Goal: Complete application form

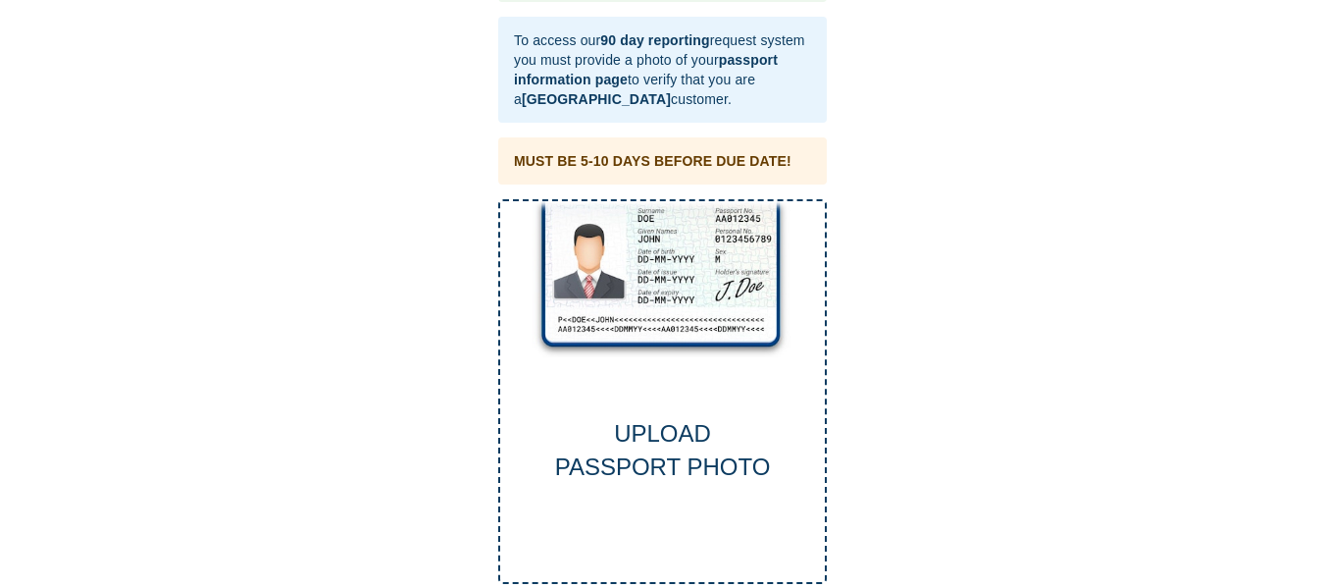
scroll to position [94, 0]
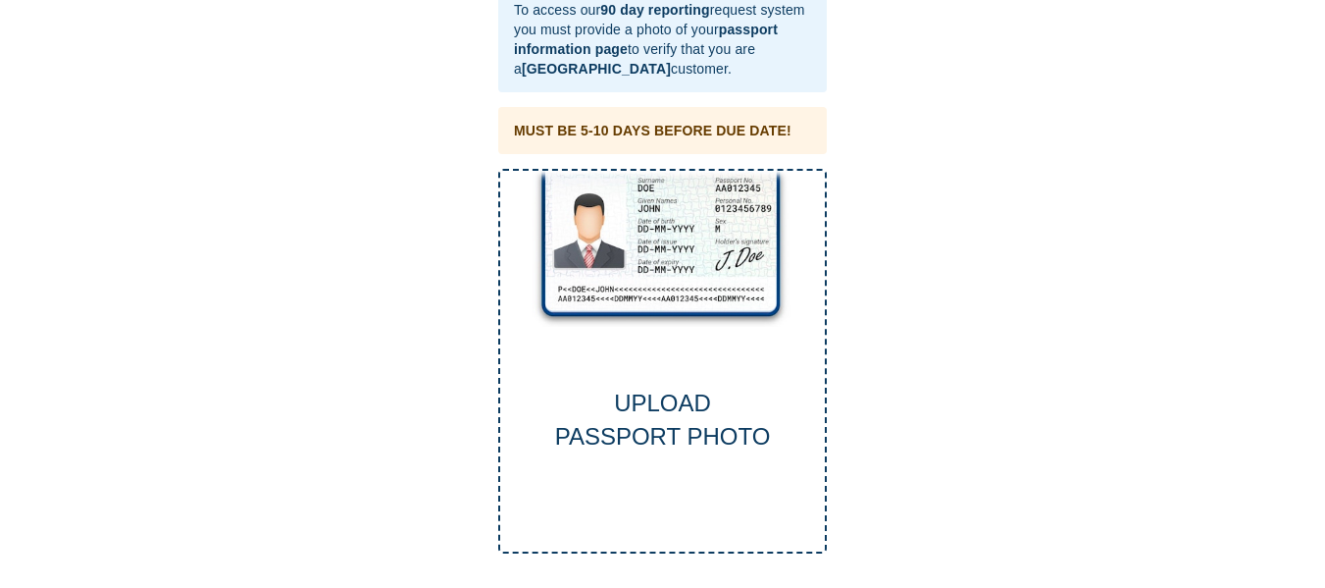
click at [681, 393] on div "UPLOAD PASSPORT PHOTO" at bounding box center [662, 421] width 325 height 68
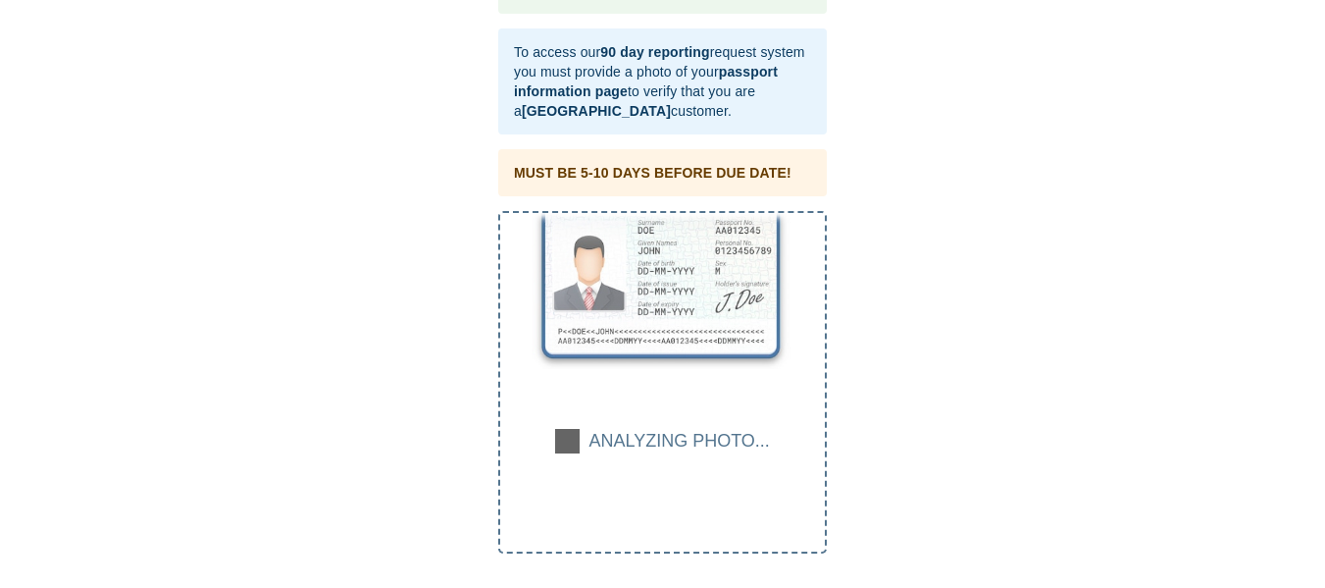
scroll to position [52, 0]
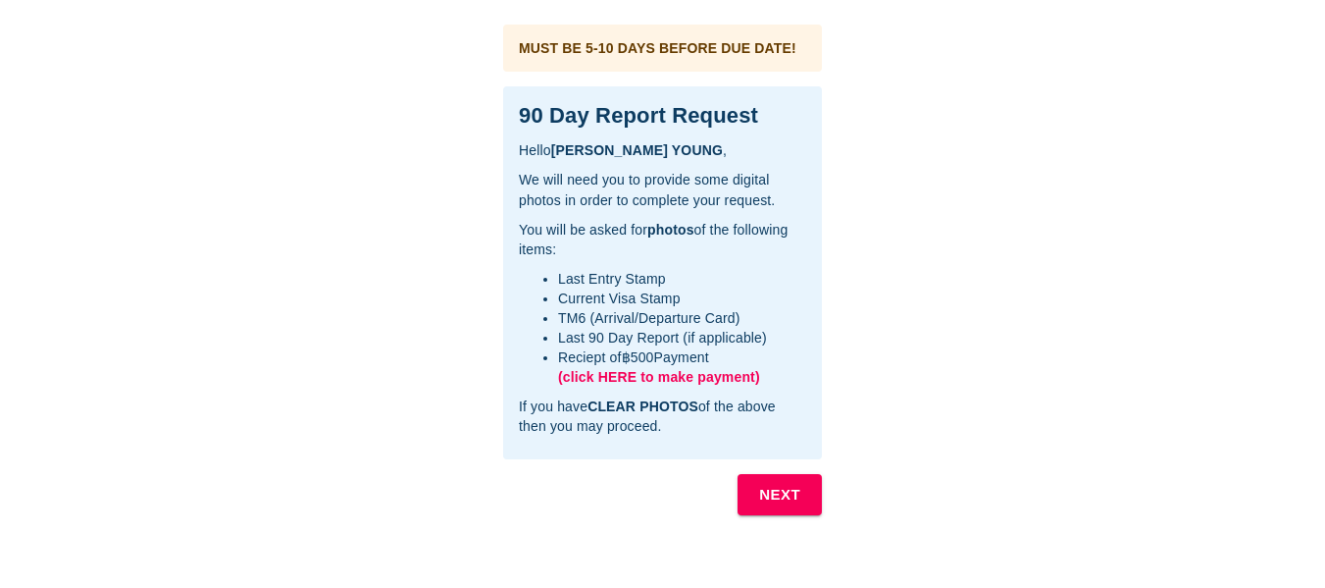
click at [781, 489] on b "NEXT" at bounding box center [779, 495] width 41 height 26
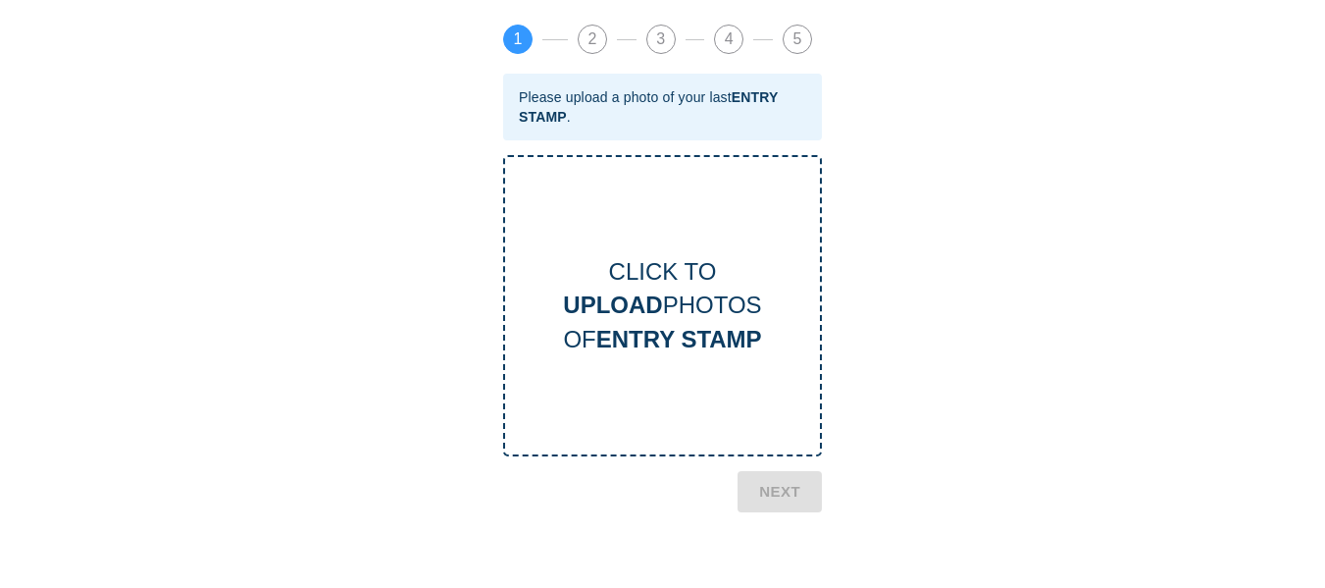
click at [628, 318] on b "UPLOAD" at bounding box center [612, 304] width 99 height 26
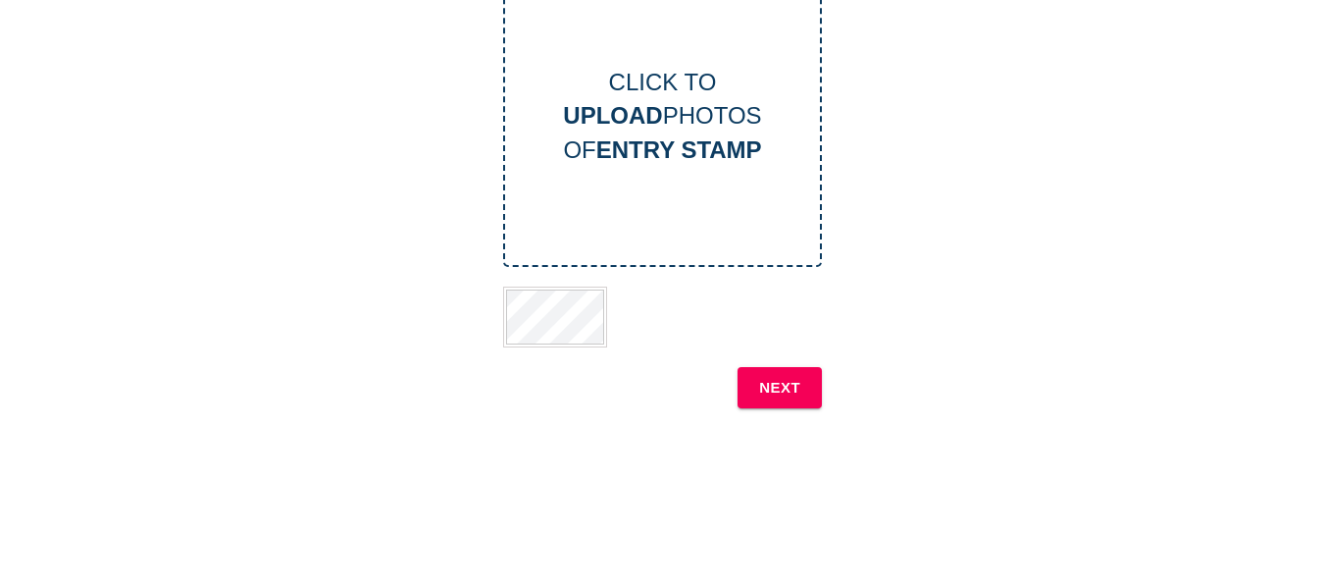
scroll to position [196, 0]
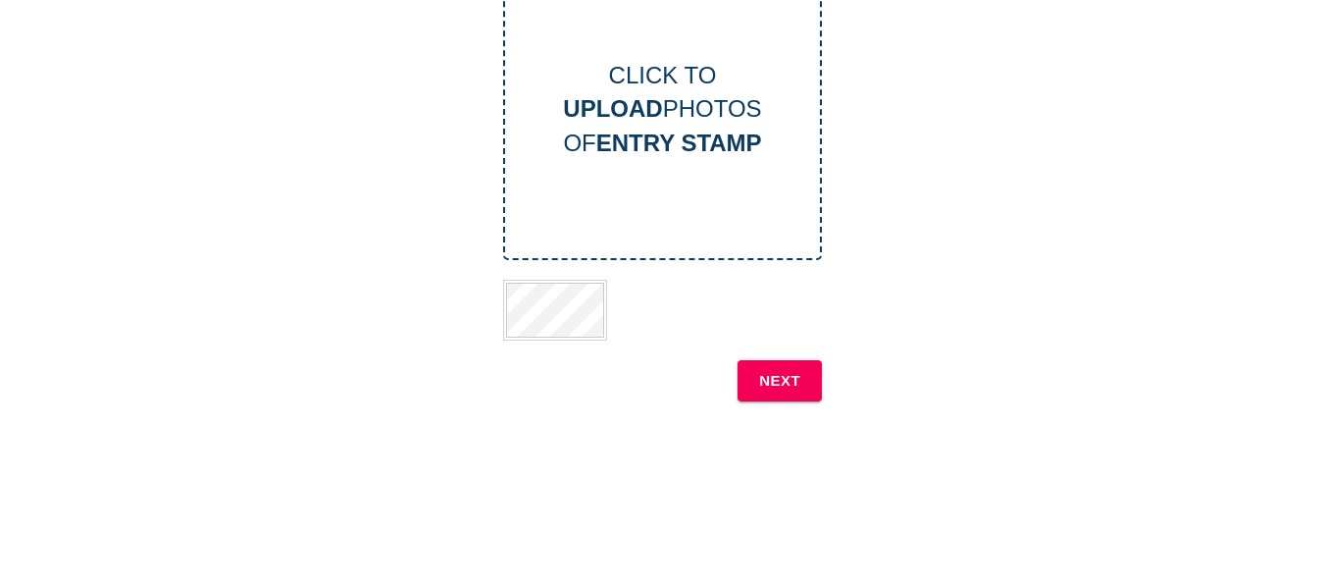
click at [785, 379] on b "NEXT" at bounding box center [779, 381] width 41 height 26
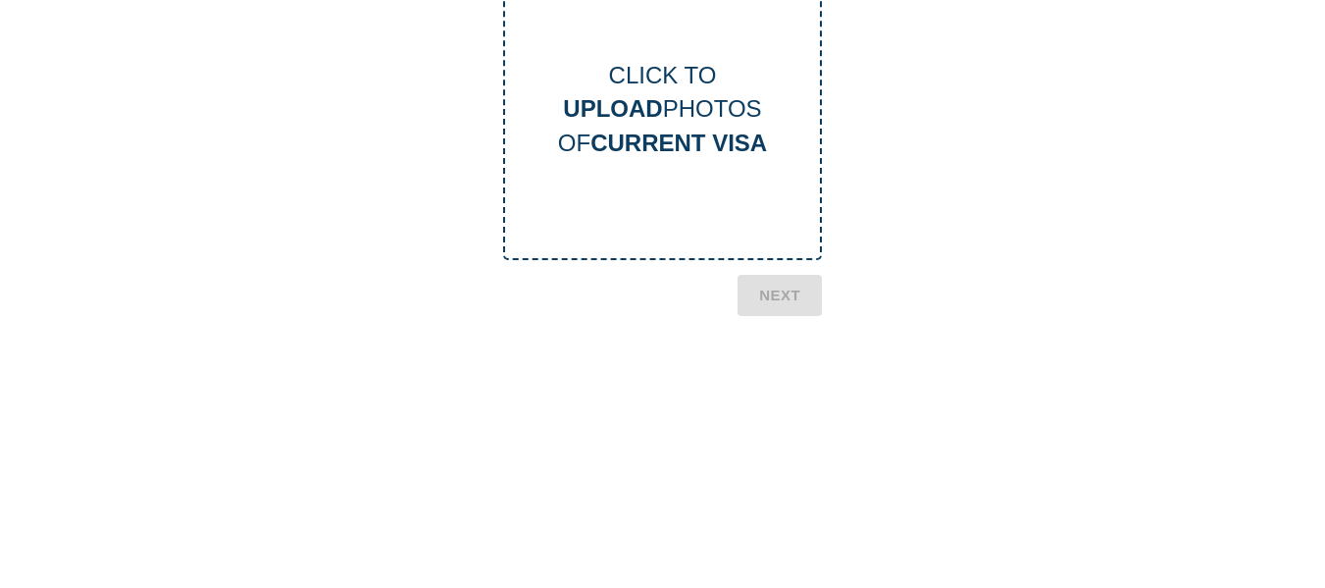
click at [693, 115] on div "CLICK TO UPLOAD PHOTOS OF CURRENT VISA" at bounding box center [662, 109] width 315 height 101
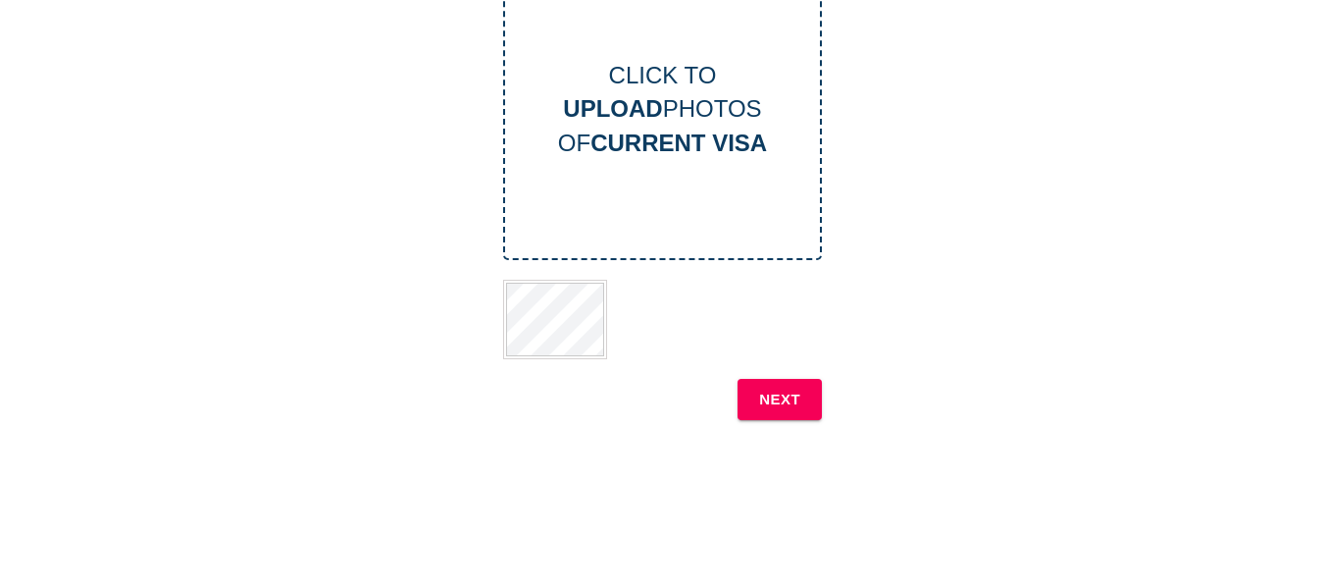
click at [799, 403] on b "NEXT" at bounding box center [779, 400] width 41 height 26
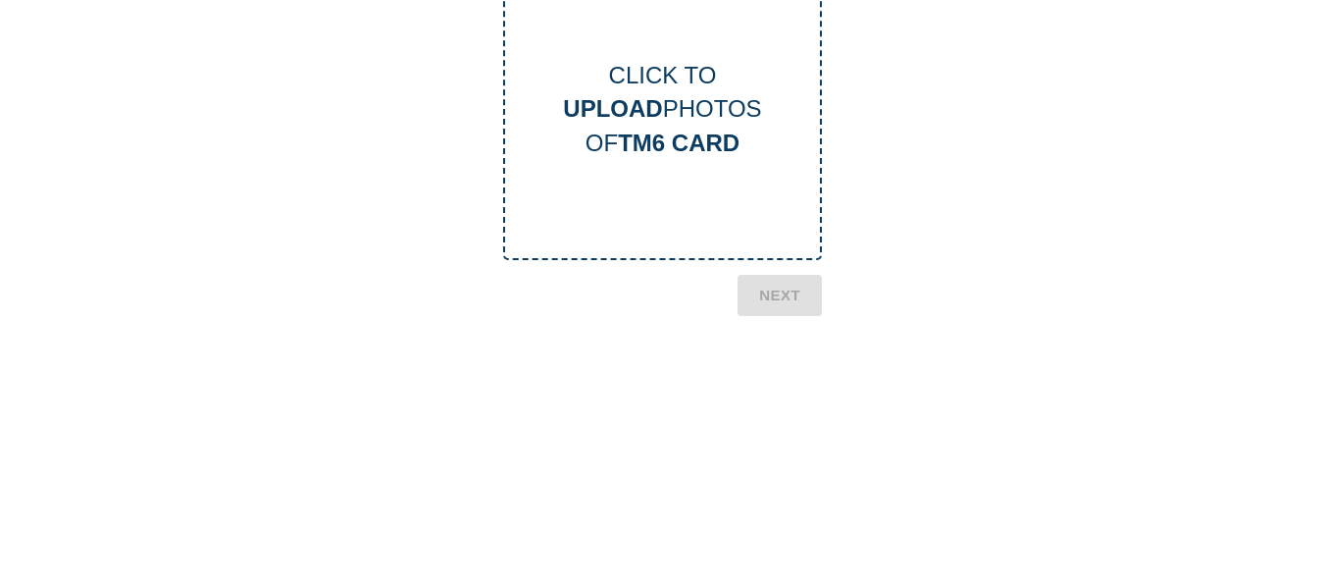
click at [644, 109] on b "UPLOAD" at bounding box center [612, 108] width 99 height 26
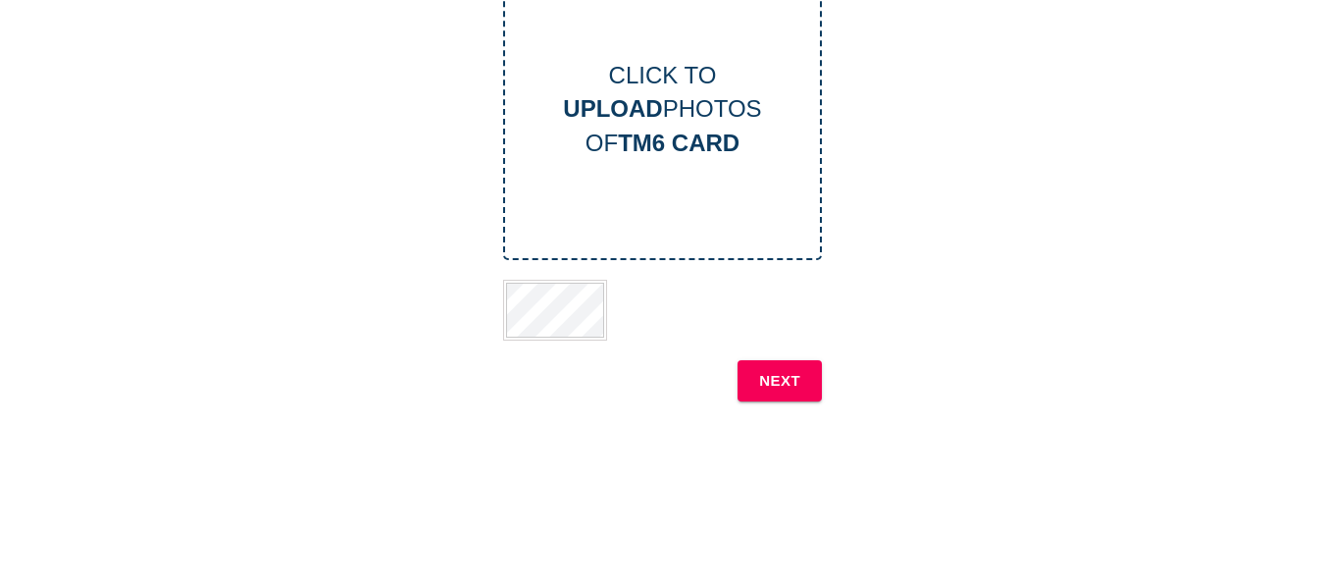
click at [771, 382] on b "NEXT" at bounding box center [779, 381] width 41 height 26
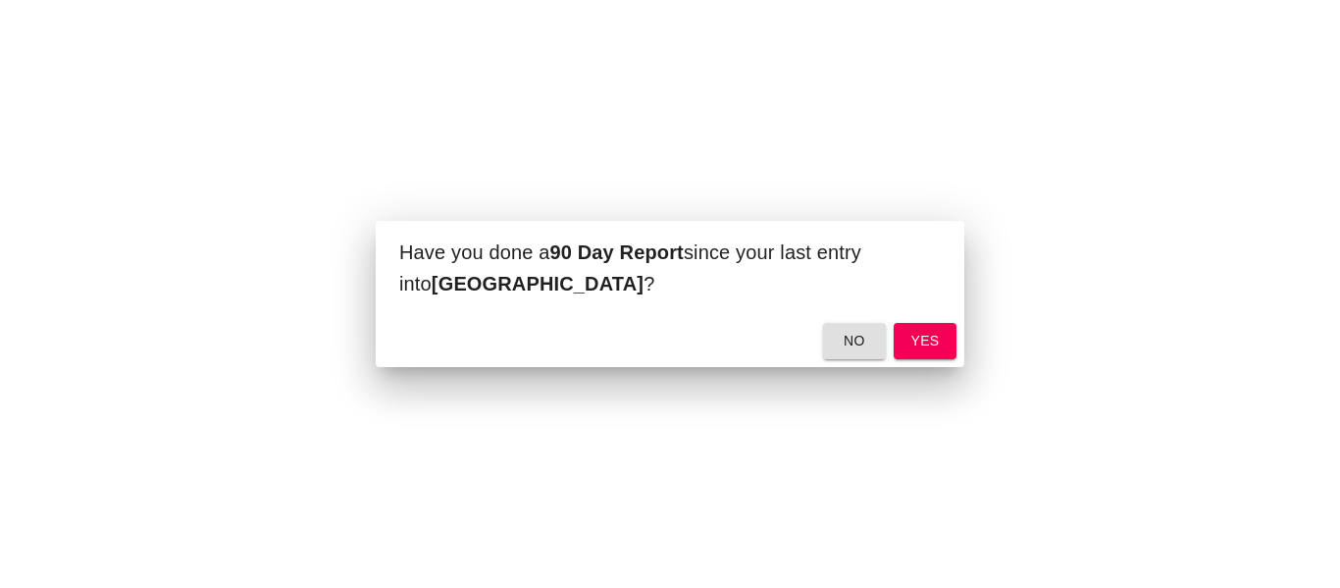
click at [929, 341] on span "yes" at bounding box center [924, 341] width 31 height 25
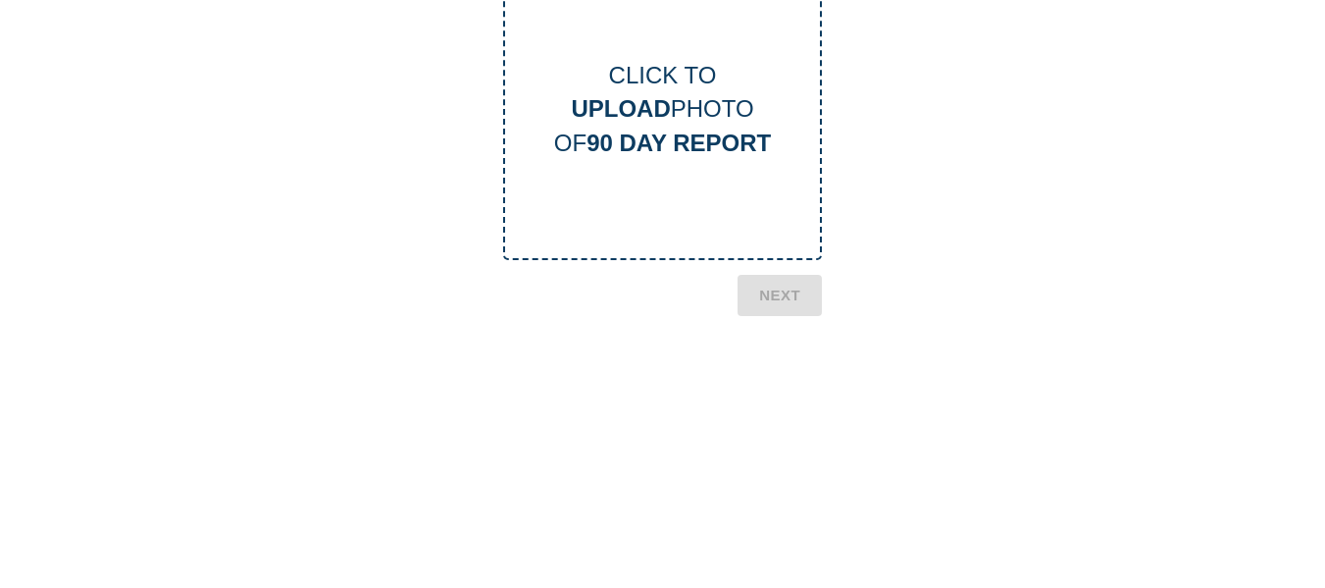
click at [635, 121] on b "UPLOAD" at bounding box center [620, 108] width 99 height 26
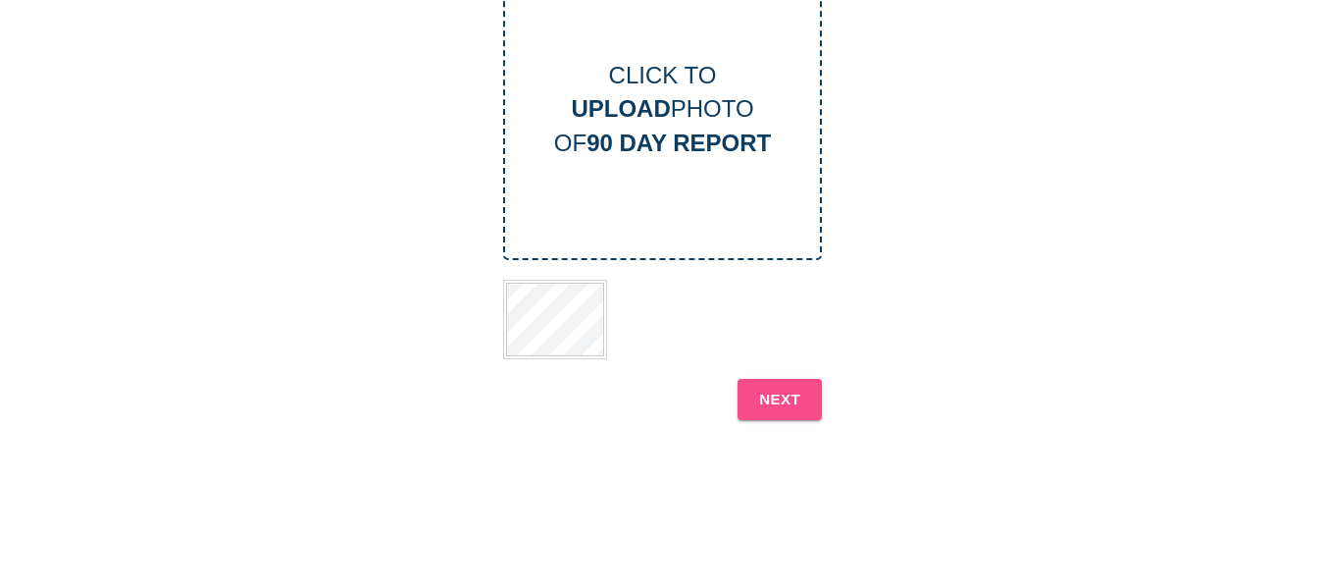
click at [787, 393] on b "NEXT" at bounding box center [779, 400] width 41 height 26
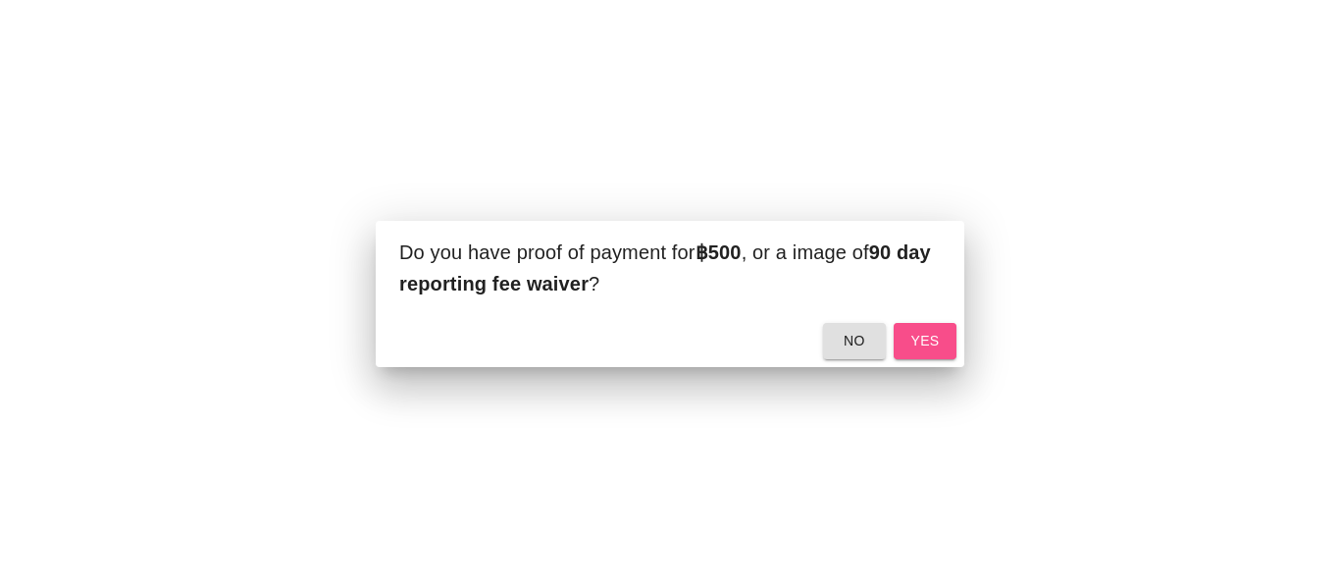
click at [931, 338] on span "yes" at bounding box center [924, 341] width 31 height 25
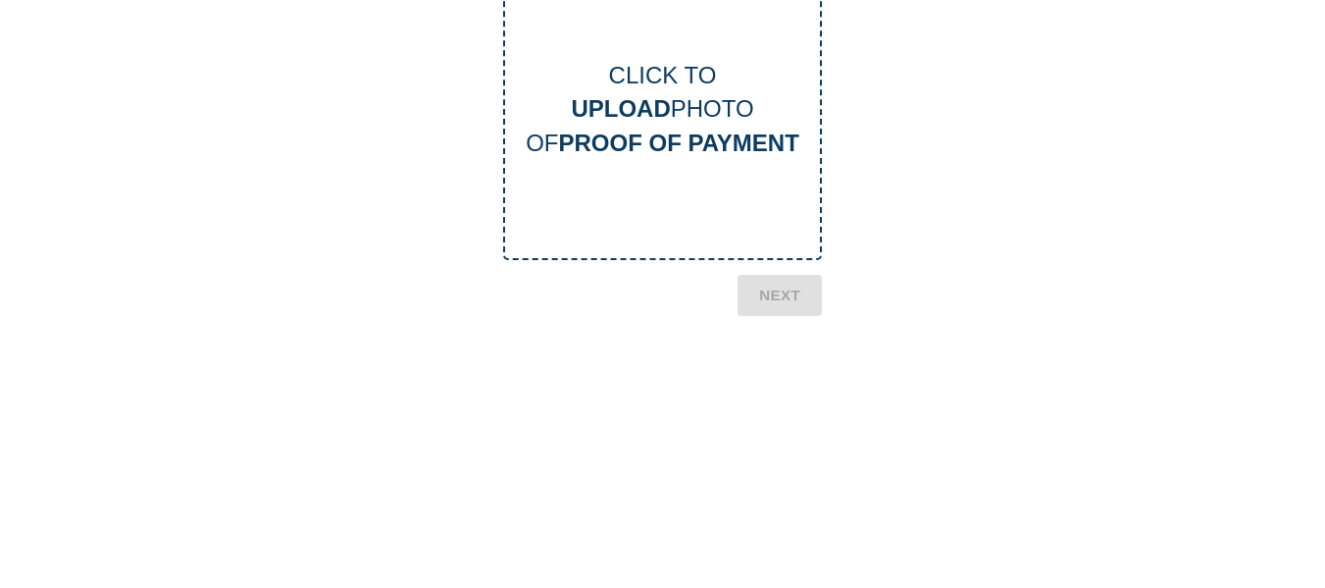
click at [715, 133] on b "PROOF OF PAYMENT" at bounding box center [678, 142] width 240 height 26
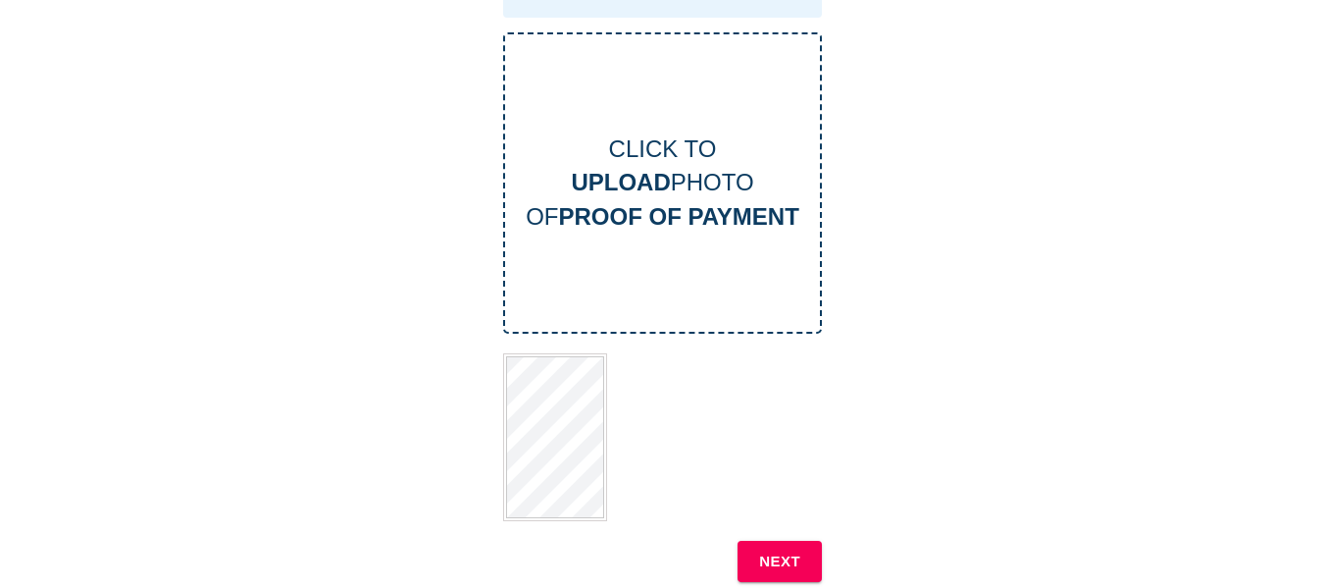
scroll to position [490, 0]
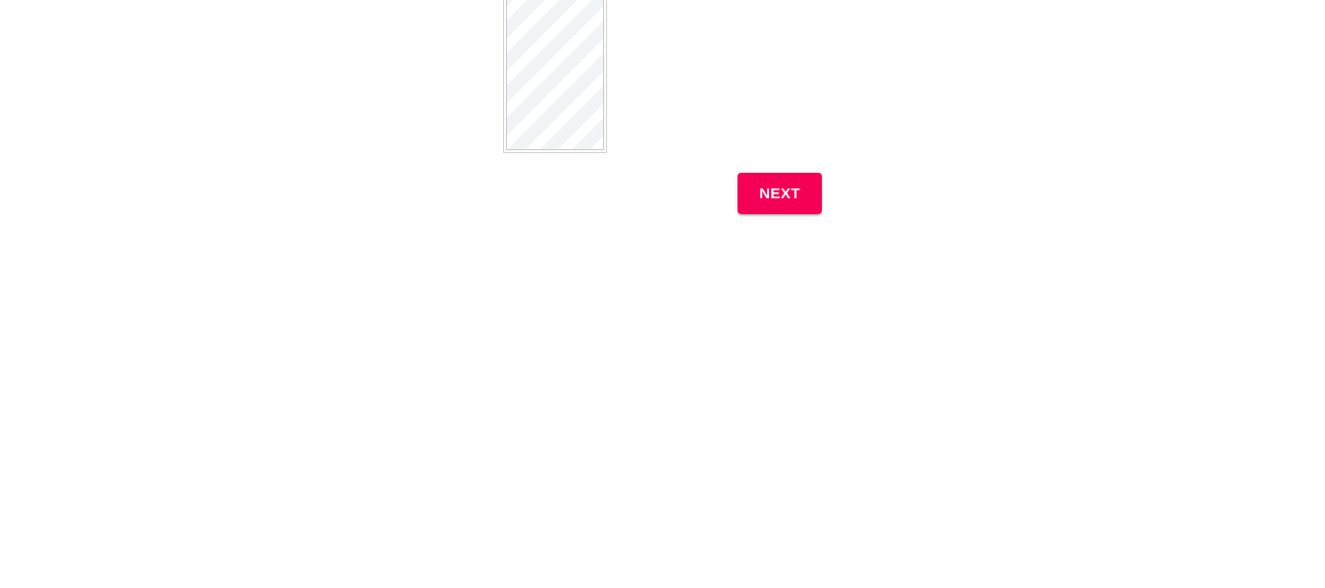
click at [781, 192] on b "NEXT" at bounding box center [779, 194] width 41 height 26
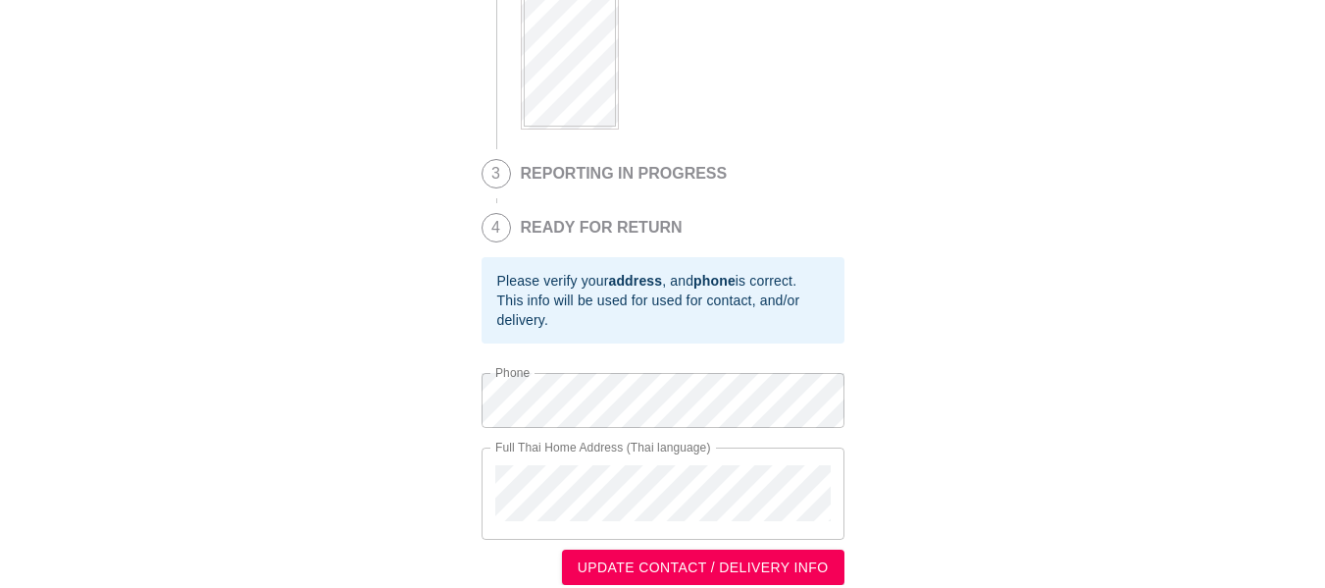
scroll to position [473, 0]
